Goal: Check status: Check status

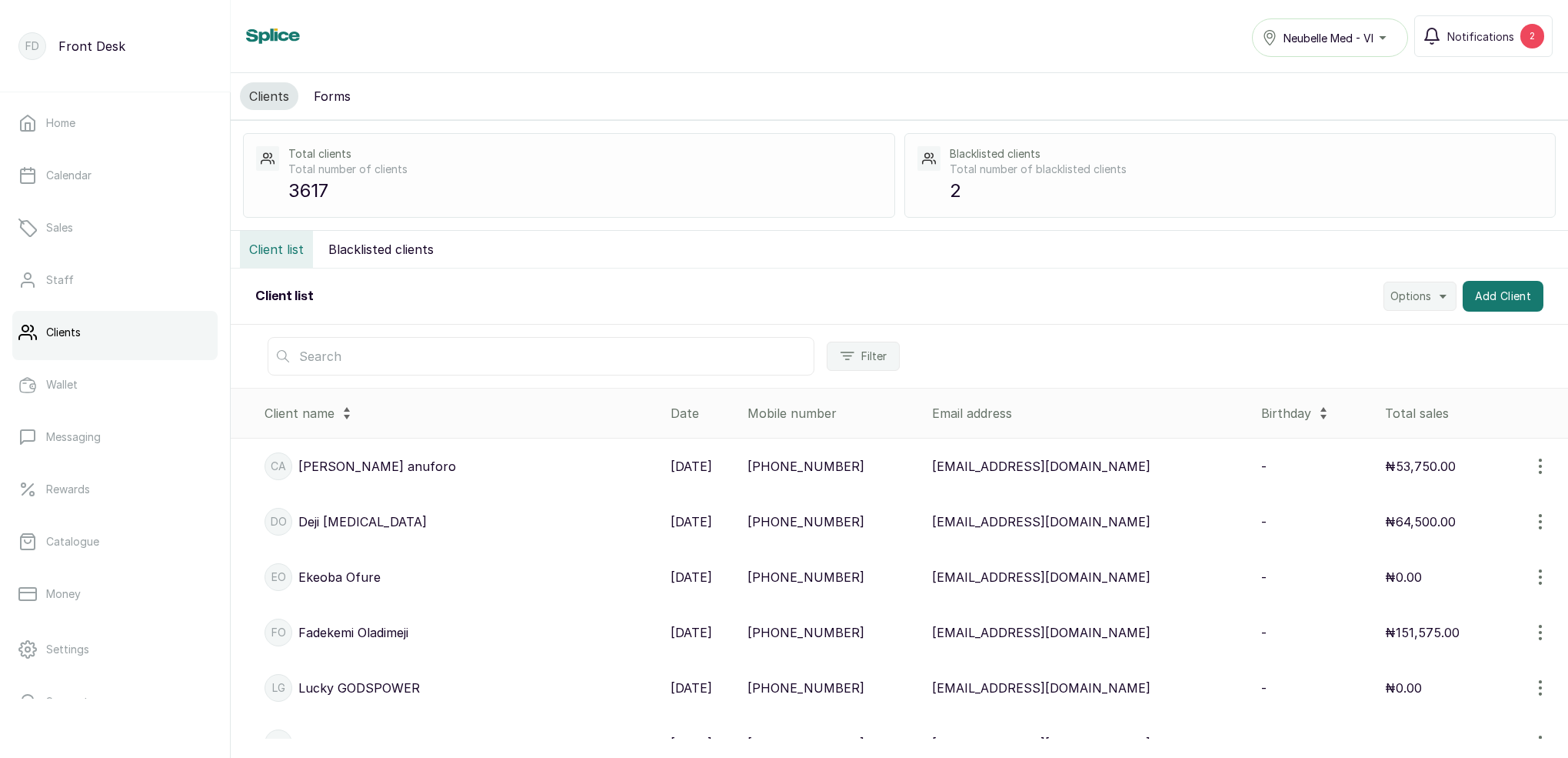
click at [370, 361] on input "text" at bounding box center [541, 356] width 547 height 38
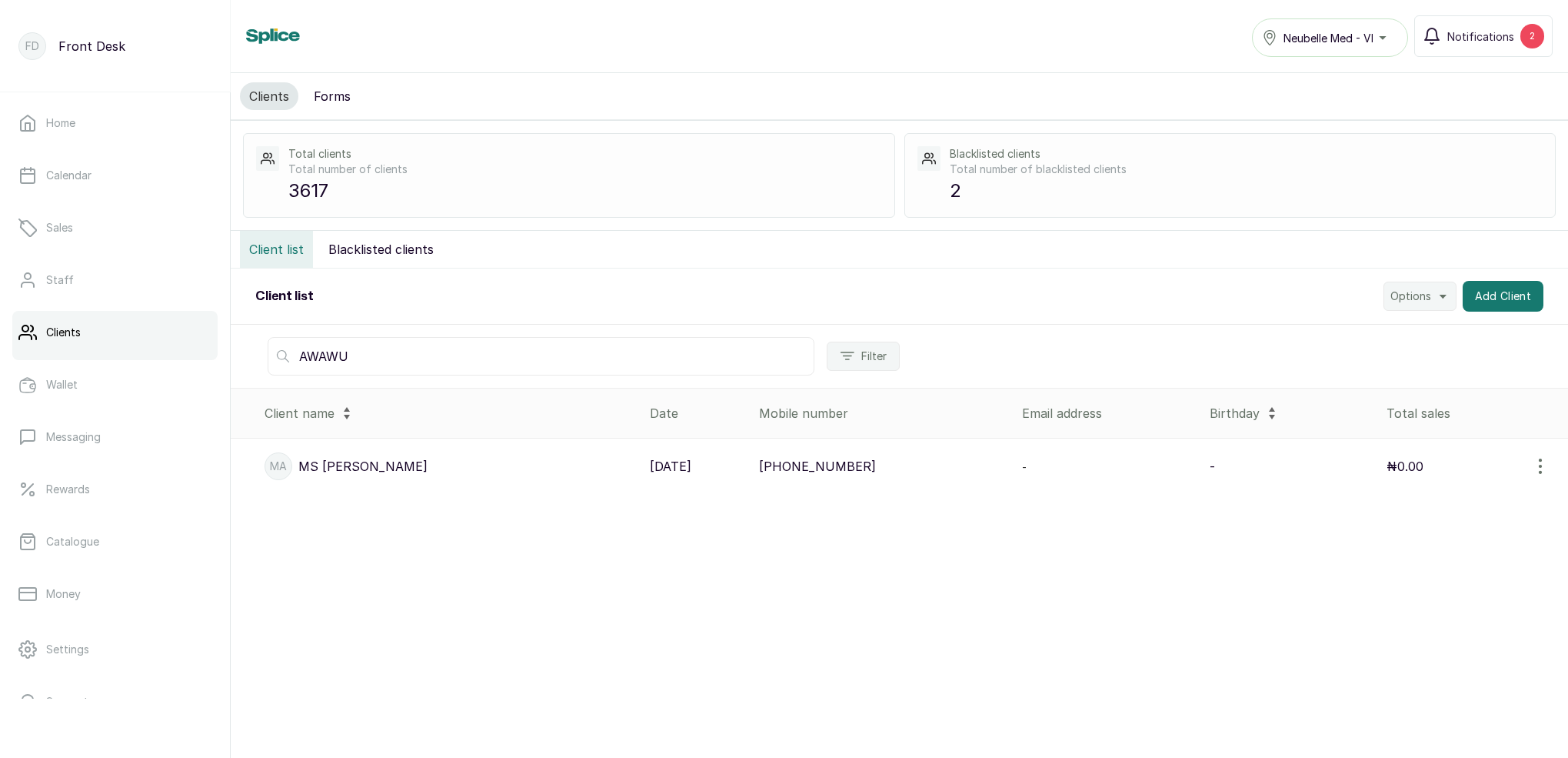
type input "AWAWU"
click at [343, 469] on p "MS [PERSON_NAME]" at bounding box center [362, 466] width 130 height 18
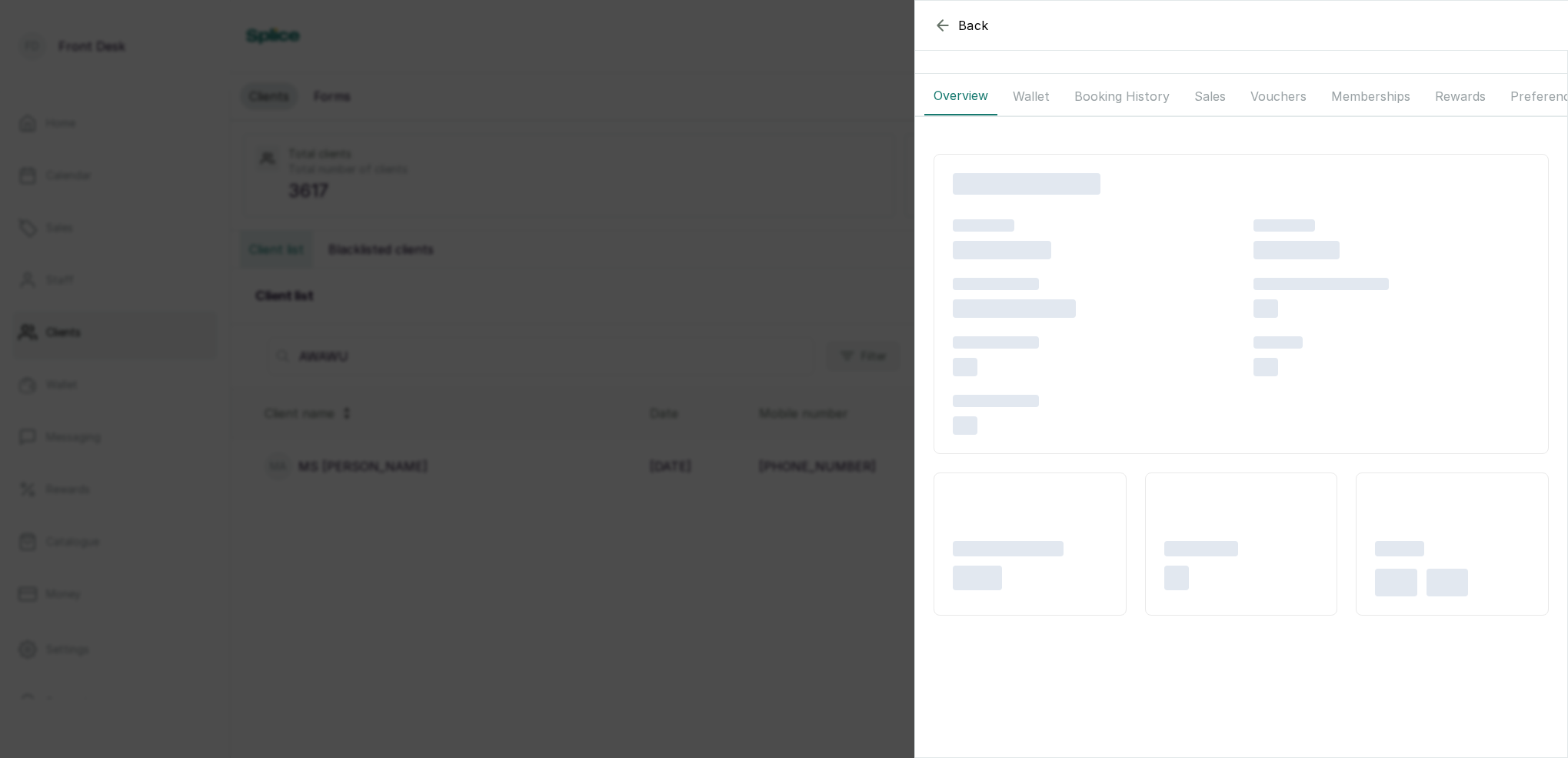
drag, startPoint x: 1097, startPoint y: 102, endPoint x: 1143, endPoint y: 75, distance: 53.3
click at [1097, 102] on button "Booking History" at bounding box center [1121, 96] width 114 height 38
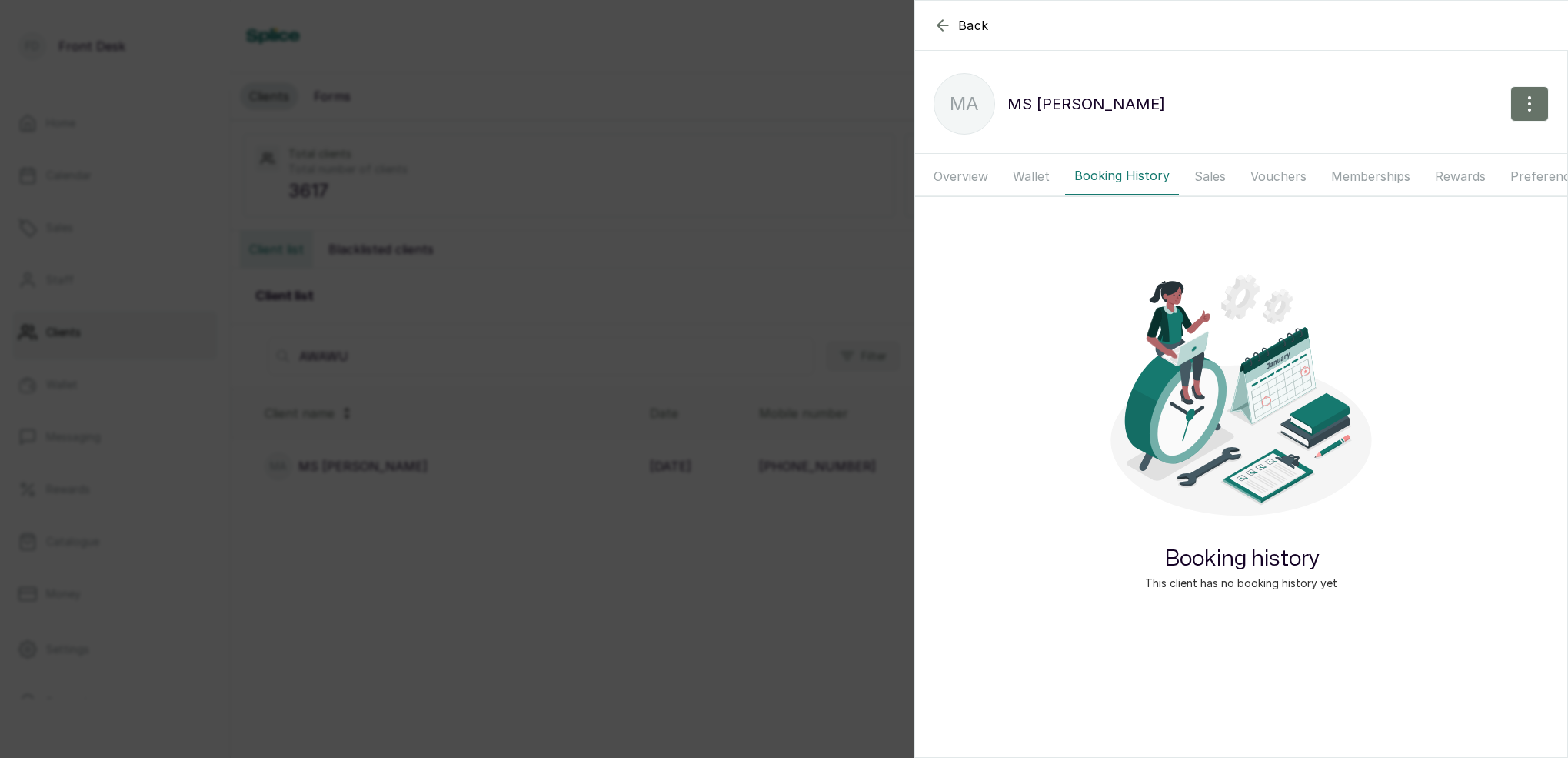
drag, startPoint x: 958, startPoint y: 176, endPoint x: 1037, endPoint y: 177, distance: 79.0
click at [959, 176] on button "Overview" at bounding box center [961, 176] width 73 height 38
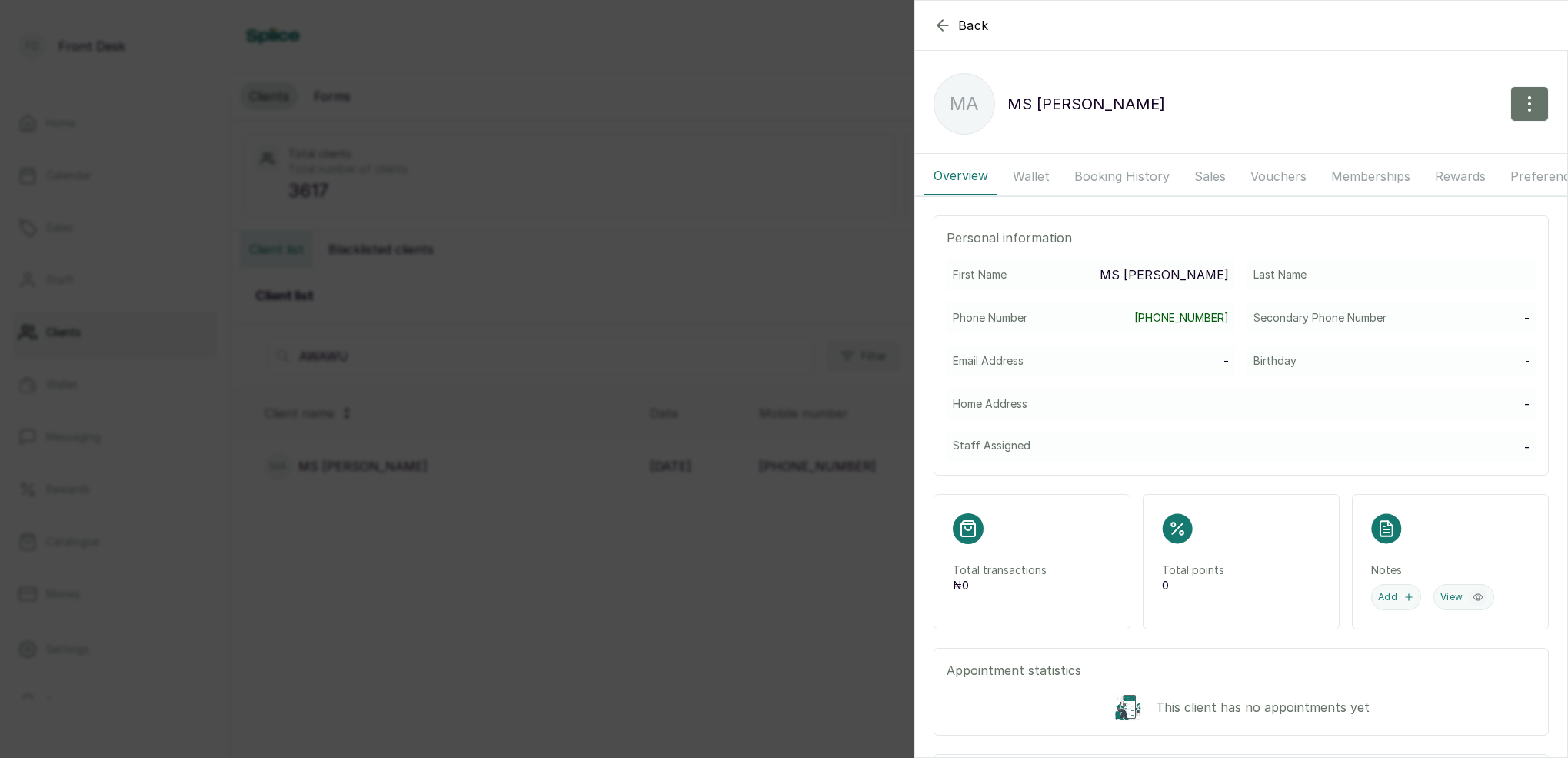
click at [1032, 176] on button "Wallet" at bounding box center [1032, 176] width 56 height 38
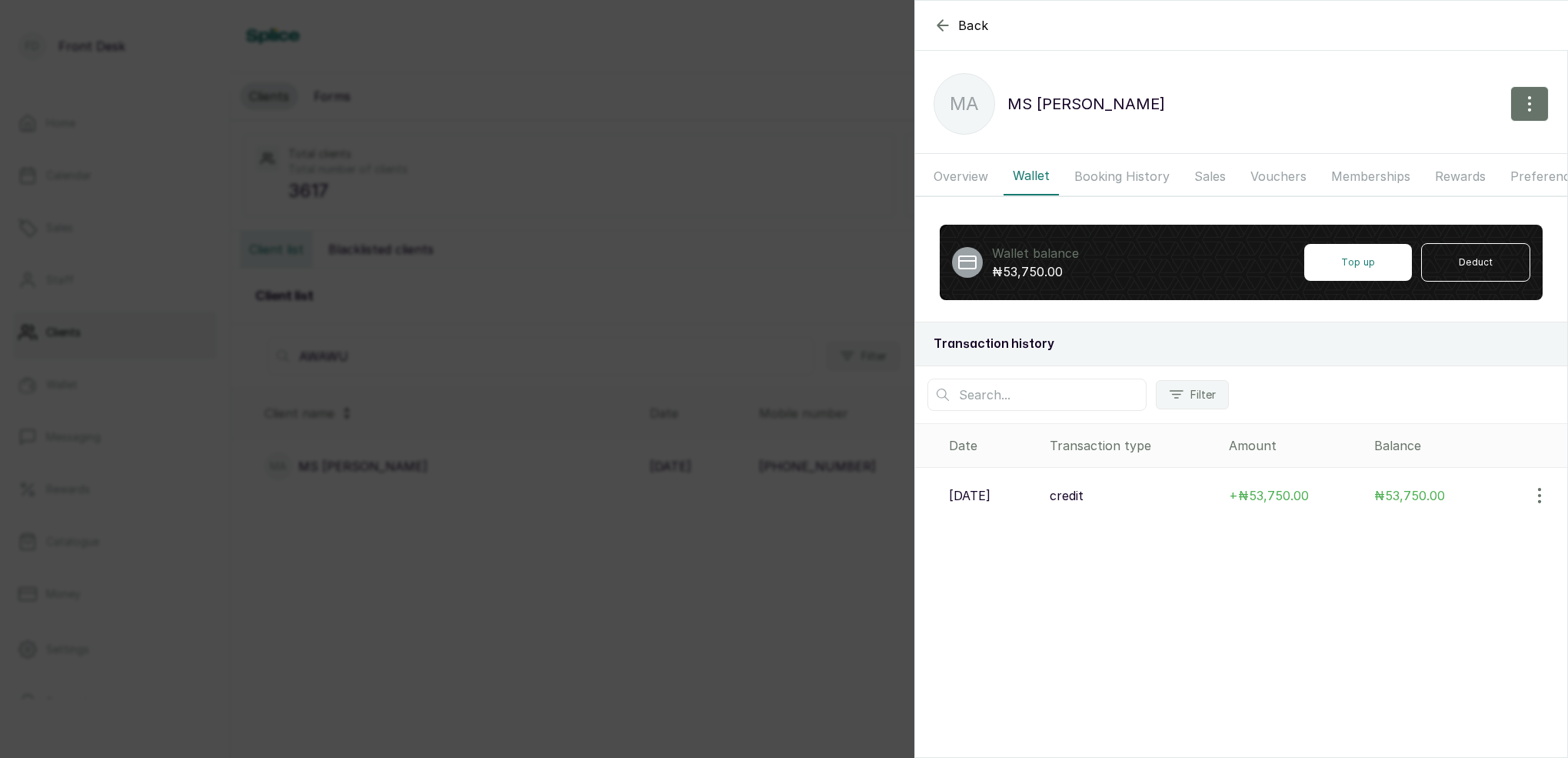
click at [1119, 181] on button "Booking History" at bounding box center [1121, 176] width 114 height 38
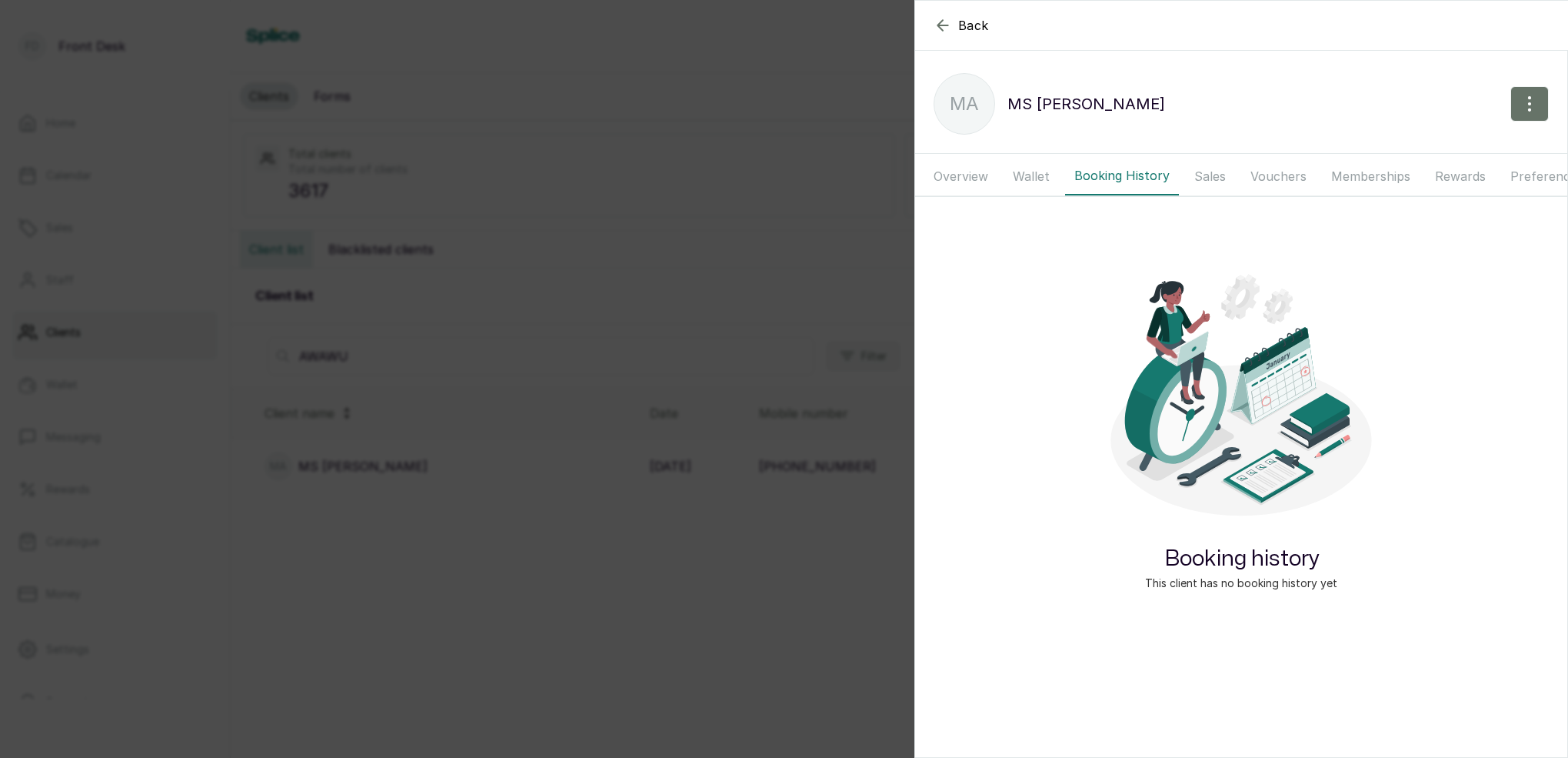
click at [1025, 177] on button "Wallet" at bounding box center [1032, 176] width 56 height 38
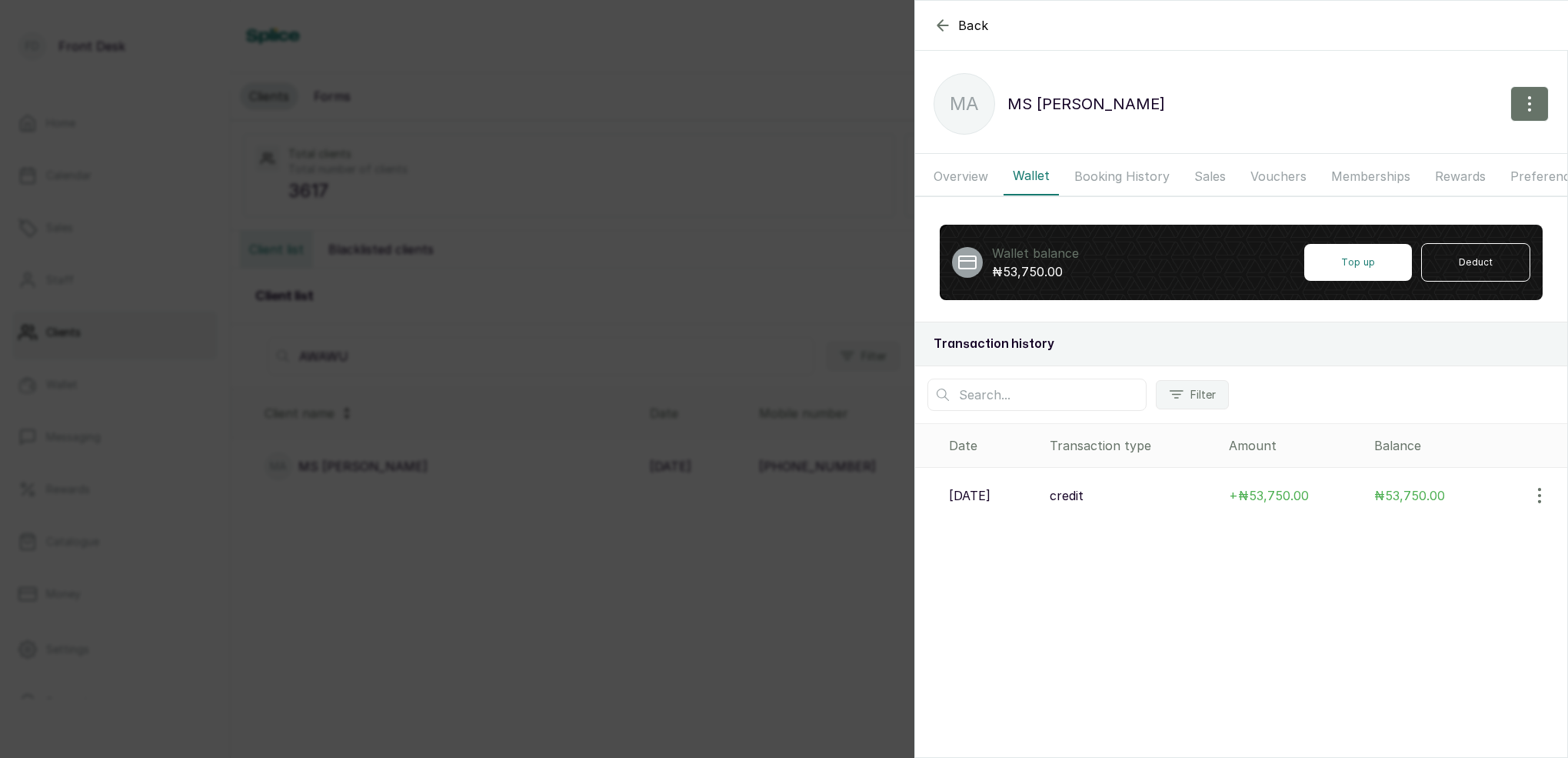
click at [991, 497] on p "[DATE]" at bounding box center [970, 495] width 42 height 18
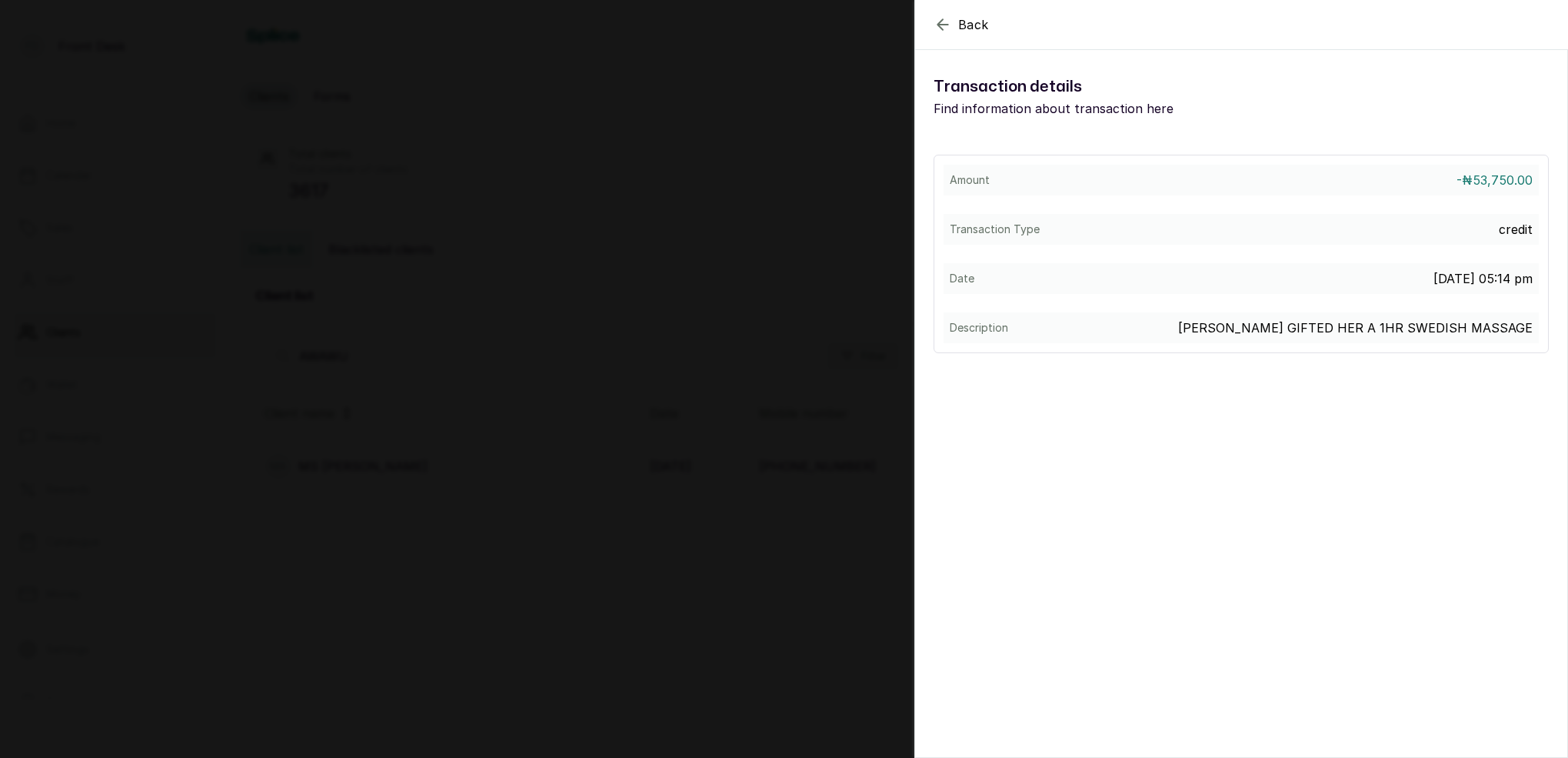
click at [787, 229] on div "Back View Voucher Details Transaction details Find information about transactio…" at bounding box center [784, 379] width 1568 height 758
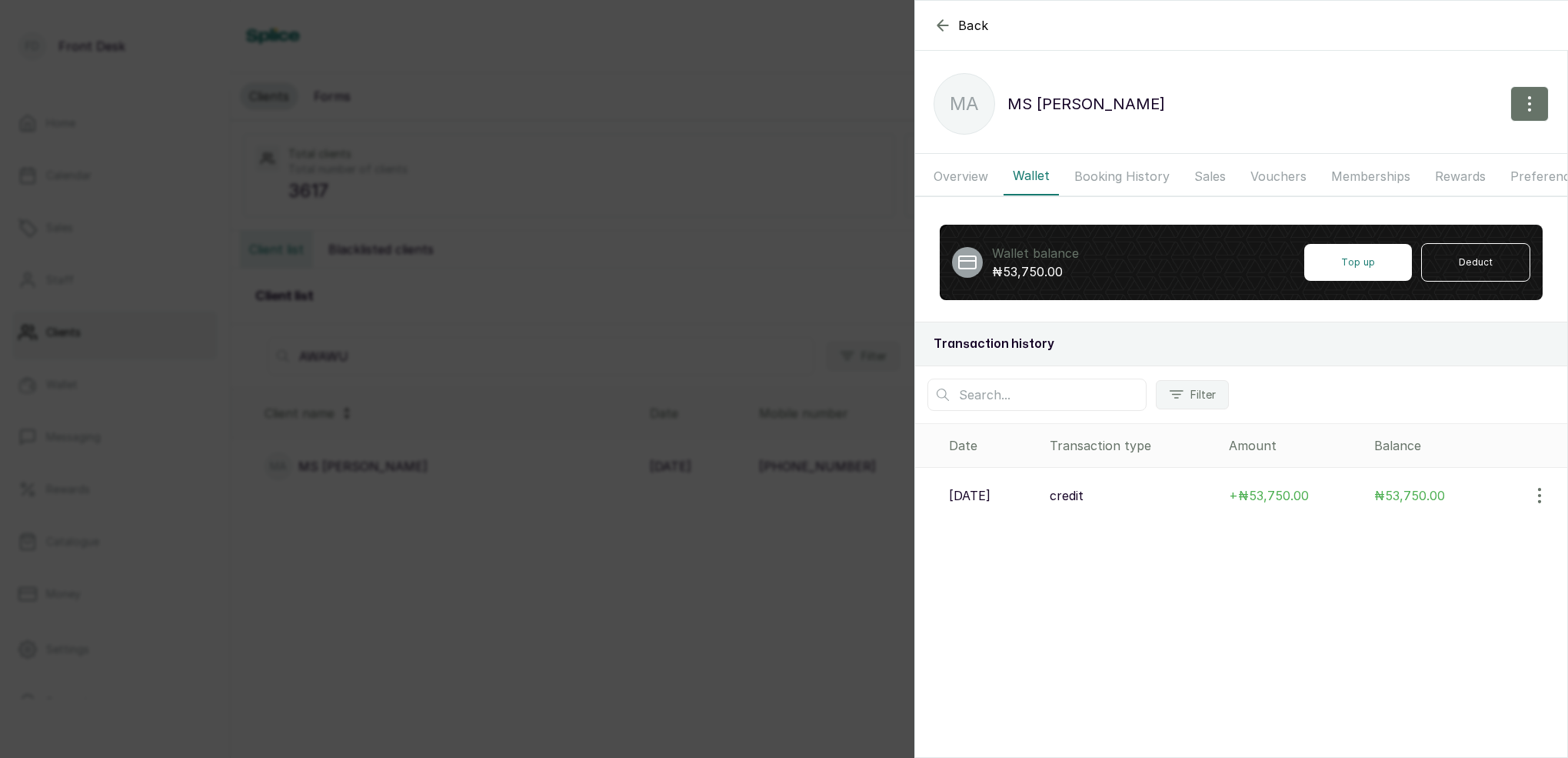
click at [774, 224] on div "Back MS AWAWU MA MS AWAWU Overview Wallet Booking History Sales Vouchers Member…" at bounding box center [784, 379] width 1568 height 758
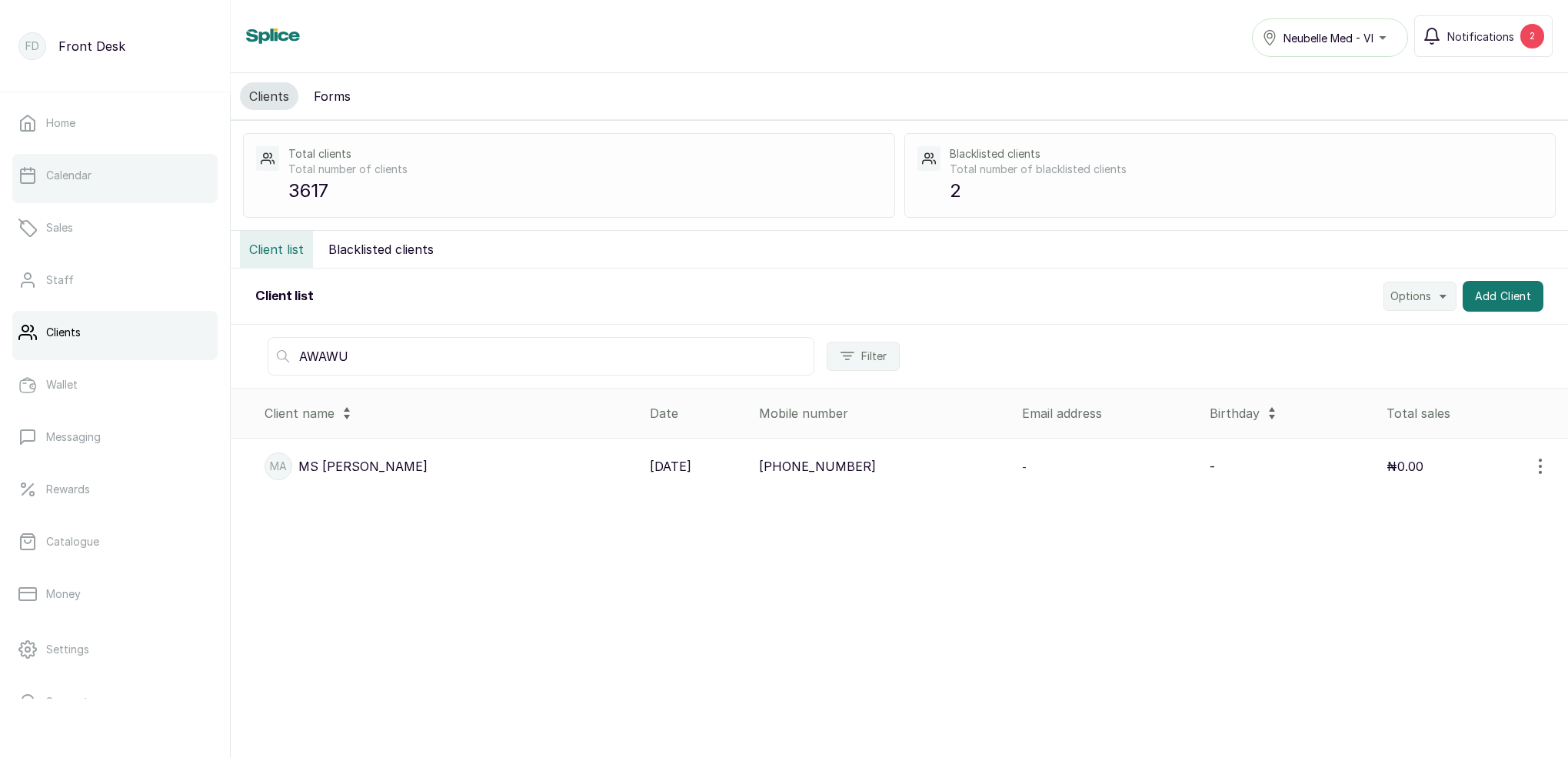
click at [58, 182] on p "Calendar" at bounding box center [69, 176] width 45 height 16
